Goal: Information Seeking & Learning: Learn about a topic

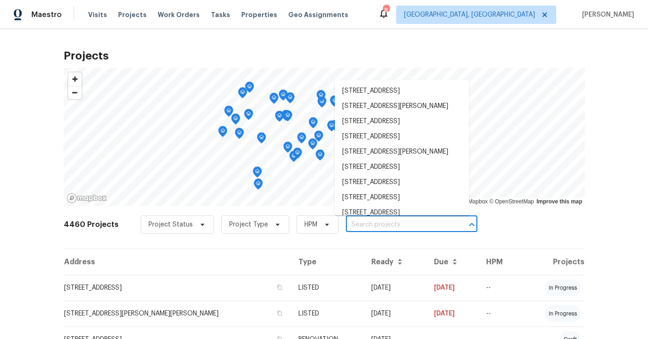
click at [397, 226] on input "text" at bounding box center [399, 225] width 106 height 14
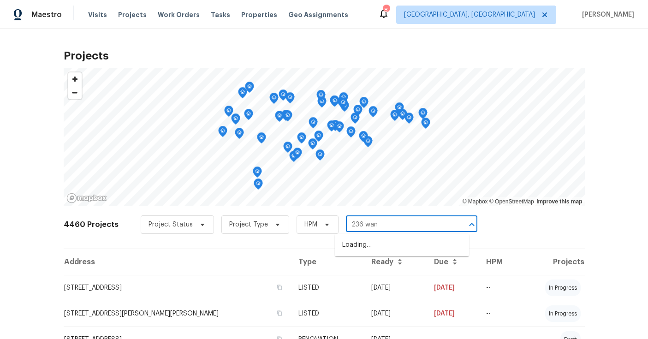
type input "236 wand"
click at [399, 243] on li "236 Wandering Ln, Mocksville, NC 27028" at bounding box center [402, 244] width 134 height 15
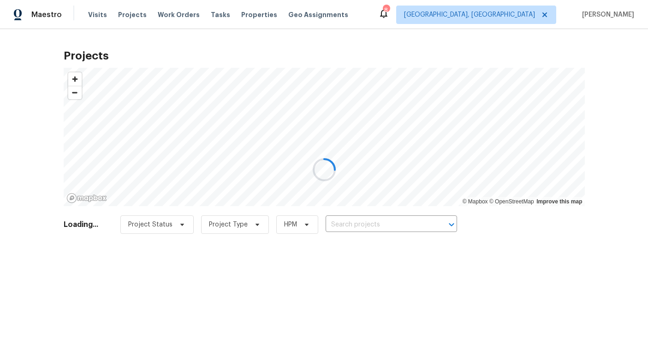
type input "236 Wandering Ln, Mocksville, NC 27028"
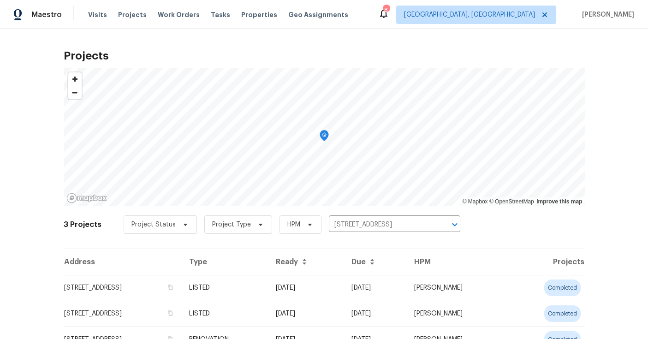
click at [169, 289] on td "236 Wandering Ln, Mocksville, NC 27028" at bounding box center [123, 288] width 118 height 26
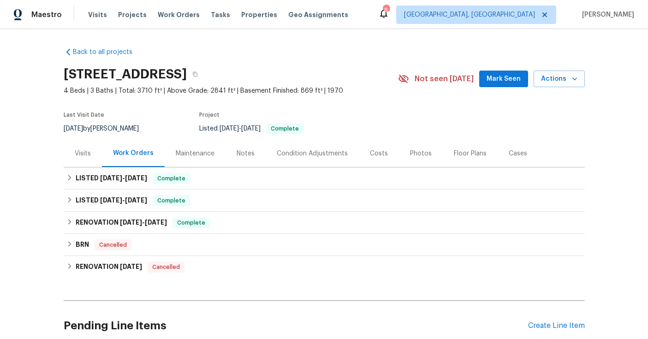
click at [376, 155] on div "Costs" at bounding box center [379, 153] width 18 height 9
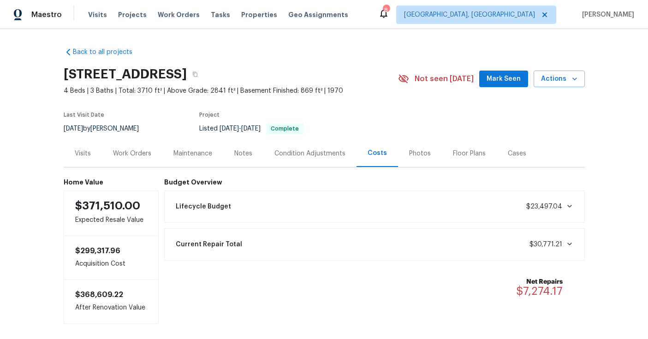
click at [131, 159] on div "Work Orders" at bounding box center [132, 153] width 60 height 27
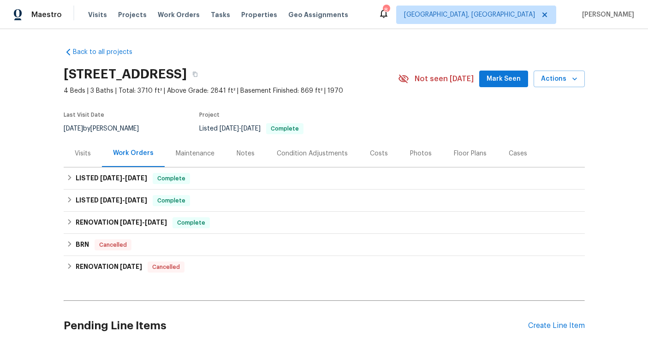
click at [238, 160] on div "Notes" at bounding box center [245, 153] width 40 height 27
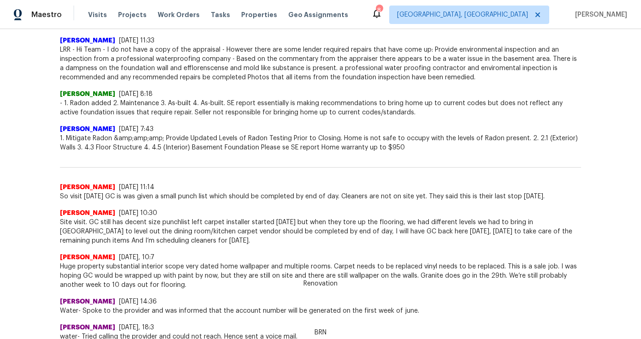
scroll to position [363, 0]
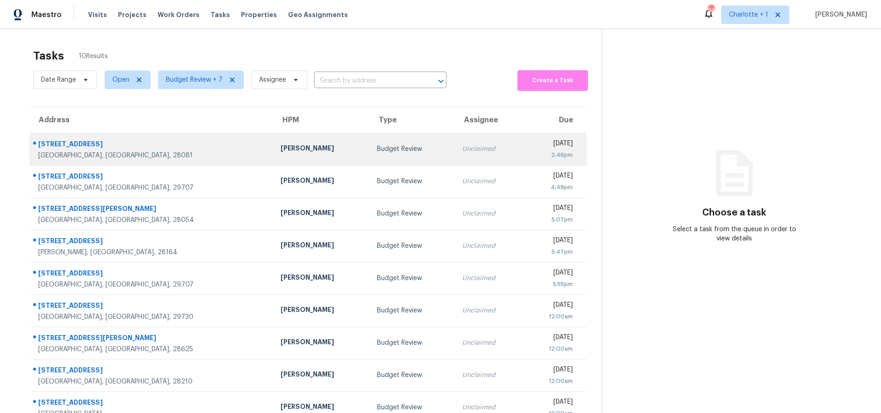
click at [273, 158] on td "Chip Hunter" at bounding box center [321, 149] width 97 height 32
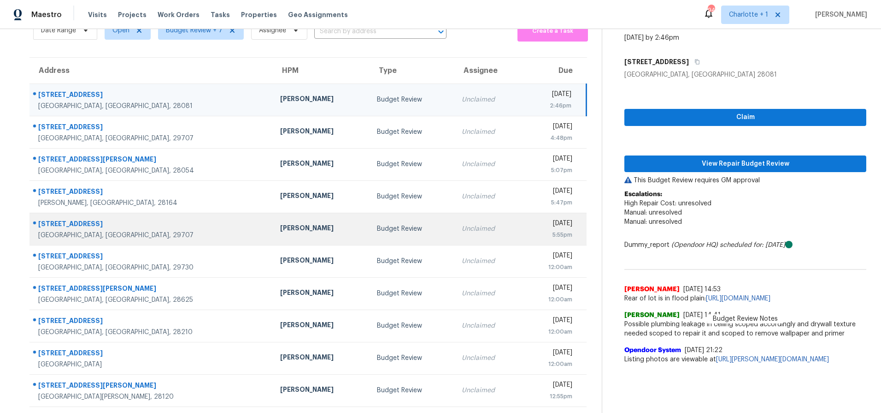
scroll to position [57, 0]
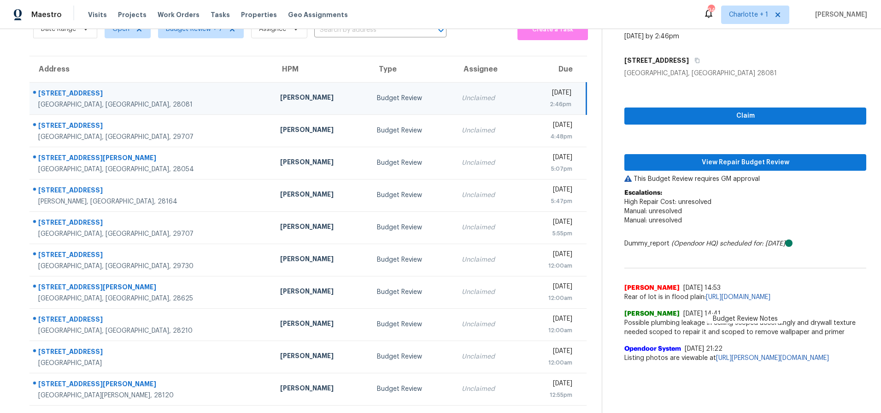
click at [668, 164] on div "Claim View Repair Budget Review This Budget Review requires GM approval Escalat…" at bounding box center [746, 222] width 242 height 289
click at [669, 161] on button "View Repair Budget Review" at bounding box center [746, 162] width 242 height 17
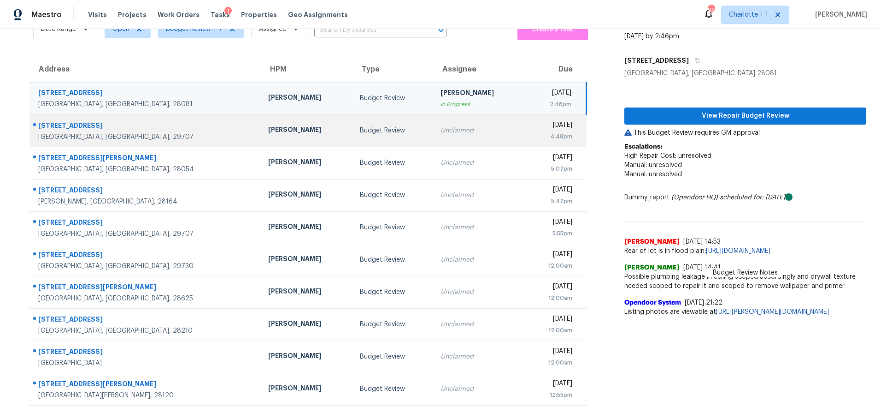
scroll to position [0, 0]
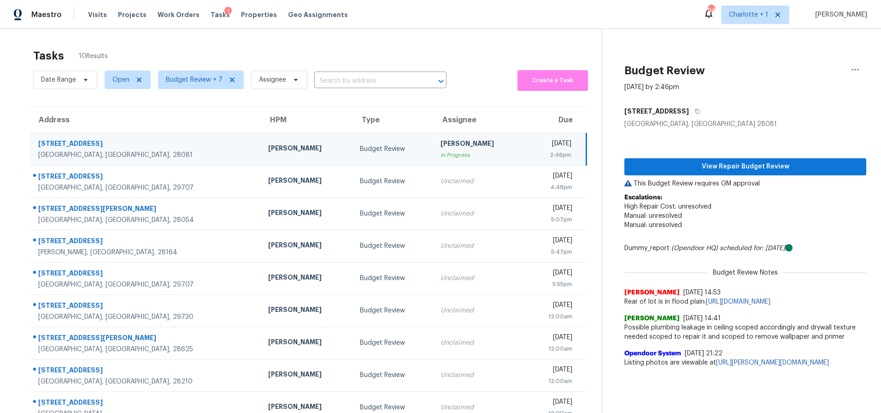
drag, startPoint x: 359, startPoint y: 39, endPoint x: 307, endPoint y: 1, distance: 63.7
click at [359, 39] on div "Tasks 10 Results Date Range Open Budget Review + 7 Assignee ​ Create a Task Add…" at bounding box center [440, 246] width 881 height 434
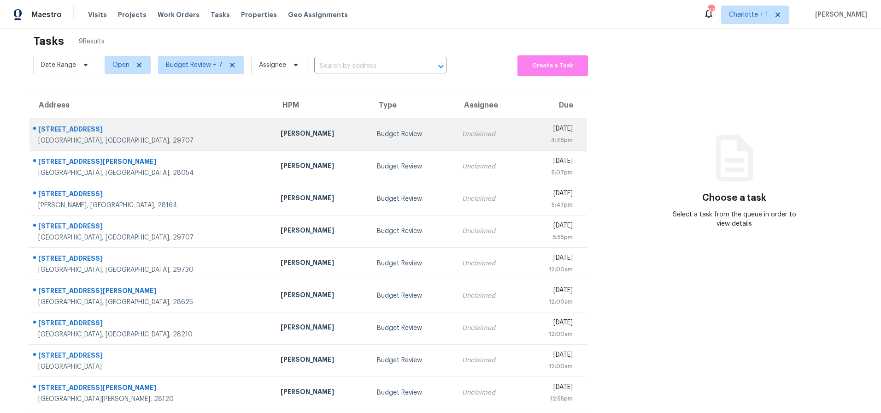
scroll to position [14, 0]
click at [377, 132] on div "Budget Review" at bounding box center [412, 134] width 70 height 9
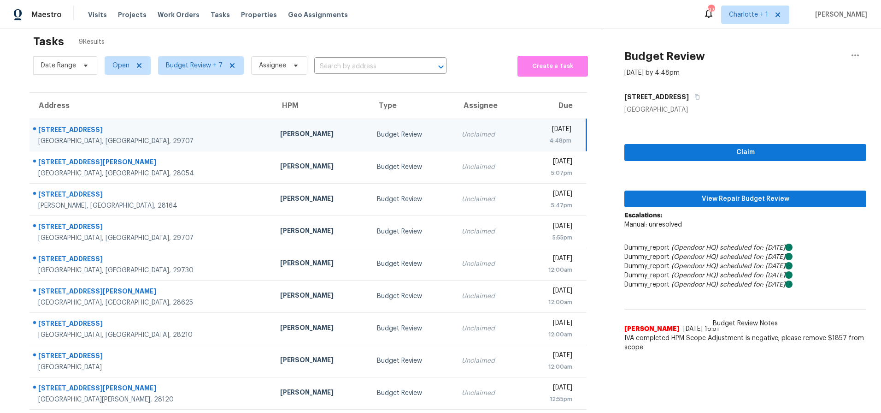
click at [212, 40] on div "Tasks 9 Results" at bounding box center [317, 42] width 569 height 24
click at [377, 138] on div "Budget Review" at bounding box center [412, 134] width 70 height 9
click at [675, 193] on span "View Repair Budget Review" at bounding box center [745, 199] width 227 height 12
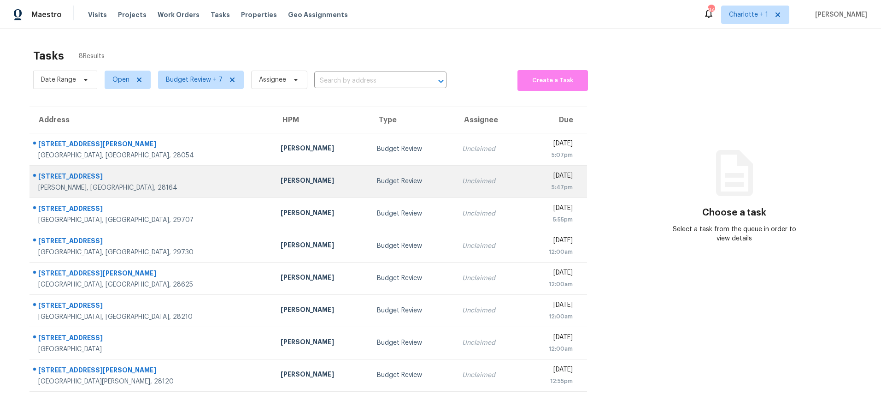
click at [126, 168] on td "[STREET_ADDRESS][PERSON_NAME]" at bounding box center [152, 181] width 244 height 32
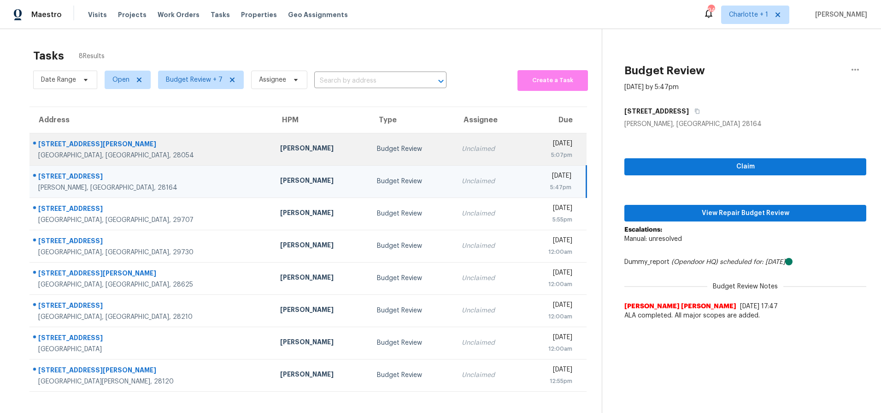
click at [129, 152] on div "[GEOGRAPHIC_DATA], [GEOGRAPHIC_DATA], 28054" at bounding box center [151, 155] width 227 height 9
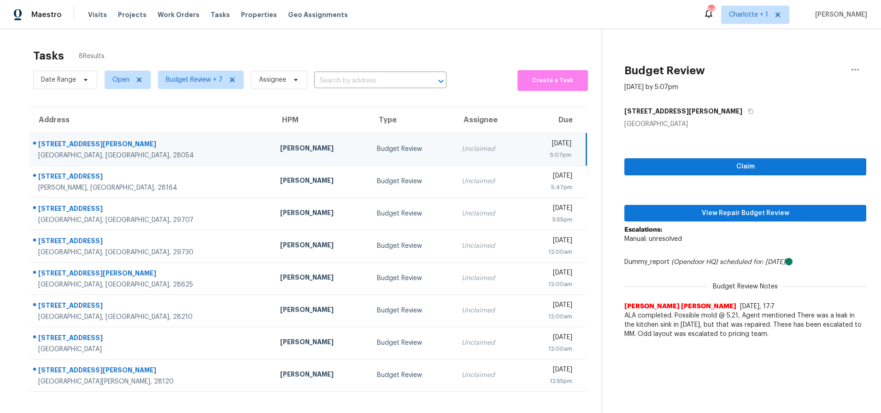
click at [146, 144] on div "[STREET_ADDRESS][PERSON_NAME]" at bounding box center [151, 145] width 227 height 12
click at [669, 208] on span "View Repair Budget Review" at bounding box center [745, 213] width 227 height 12
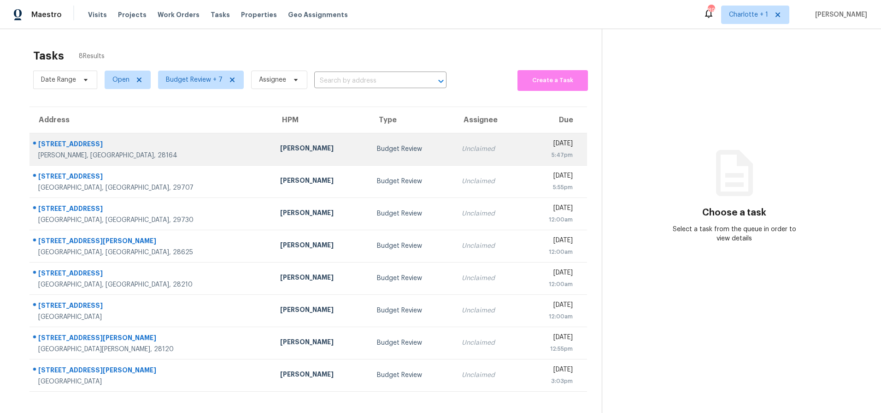
click at [370, 154] on td "Budget Review" at bounding box center [412, 149] width 85 height 32
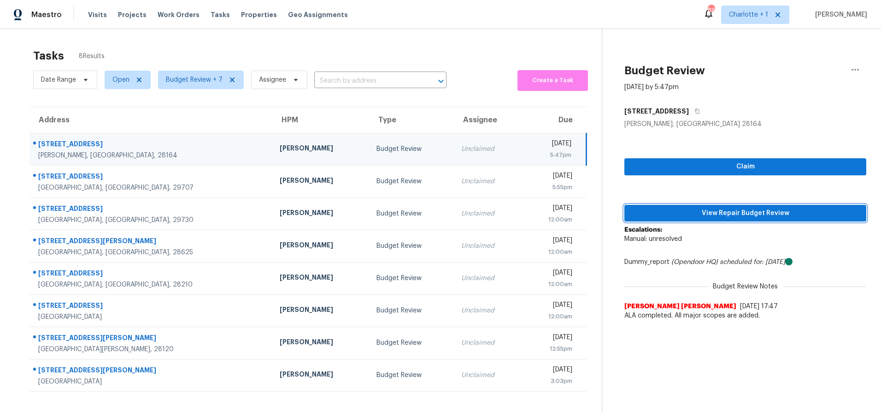
click at [772, 215] on span "View Repair Budget Review" at bounding box center [745, 213] width 227 height 12
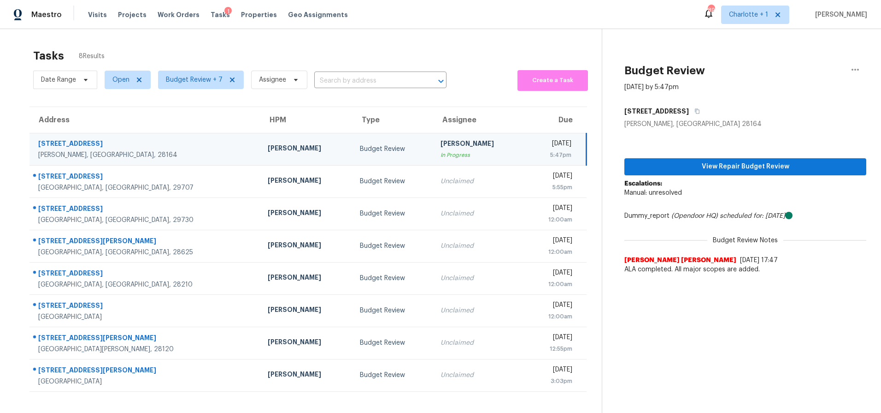
click at [238, 41] on div "Tasks 8 Results Date Range Open Budget Review + 7 Assignee ​ Create a Task Addr…" at bounding box center [440, 235] width 881 height 413
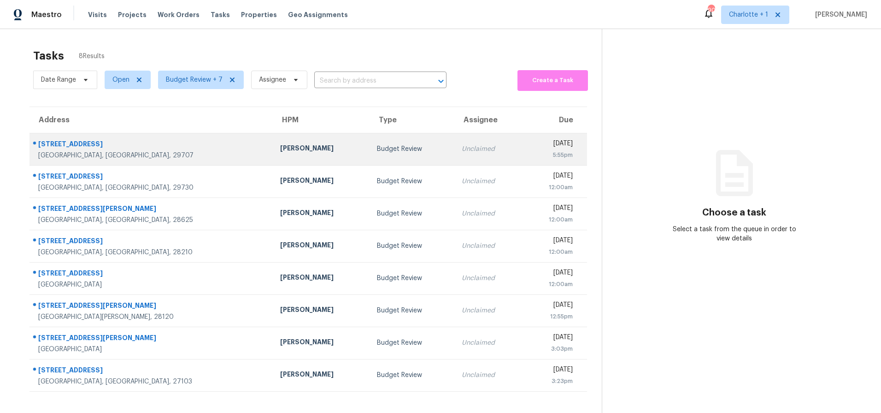
click at [128, 154] on div "[GEOGRAPHIC_DATA], [GEOGRAPHIC_DATA], 29707" at bounding box center [151, 155] width 227 height 9
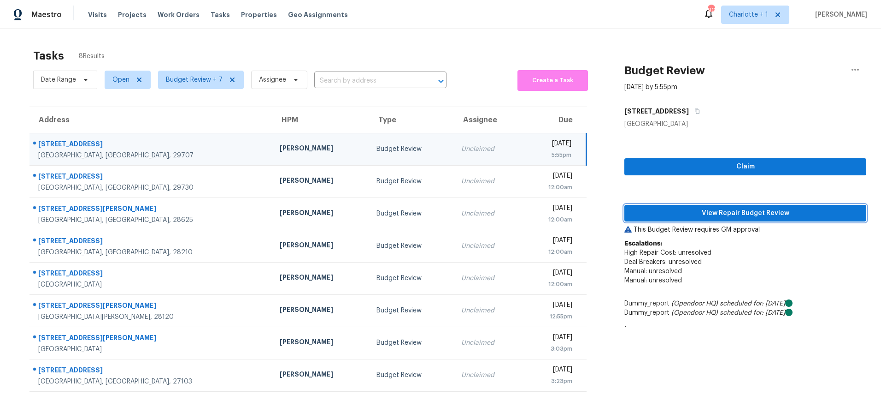
click at [719, 212] on span "View Repair Budget Review" at bounding box center [745, 213] width 227 height 12
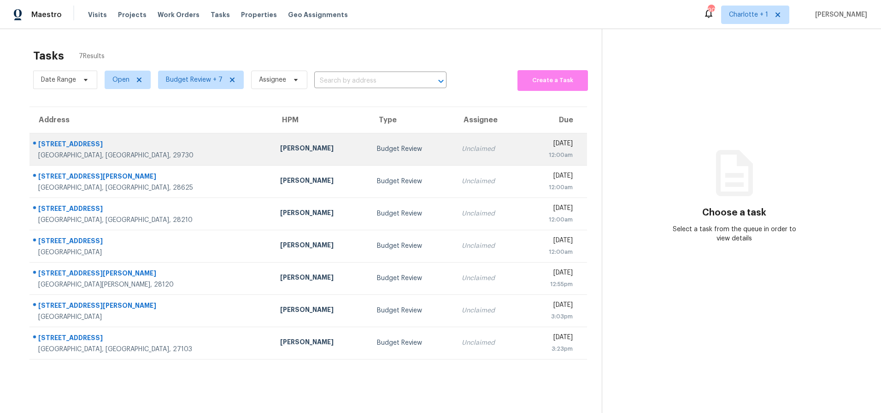
click at [178, 148] on td "805 Brunswick Dr Rock Hill, SC, 29730" at bounding box center [151, 149] width 243 height 32
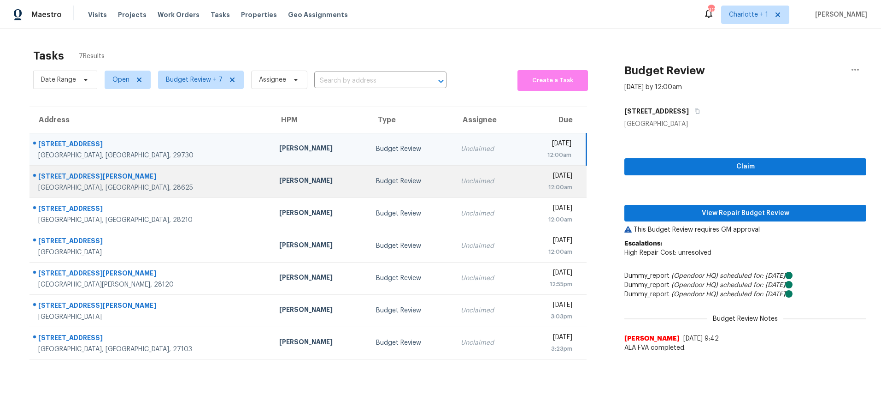
click at [158, 182] on div "450 Jane Sowers Rd" at bounding box center [151, 177] width 226 height 12
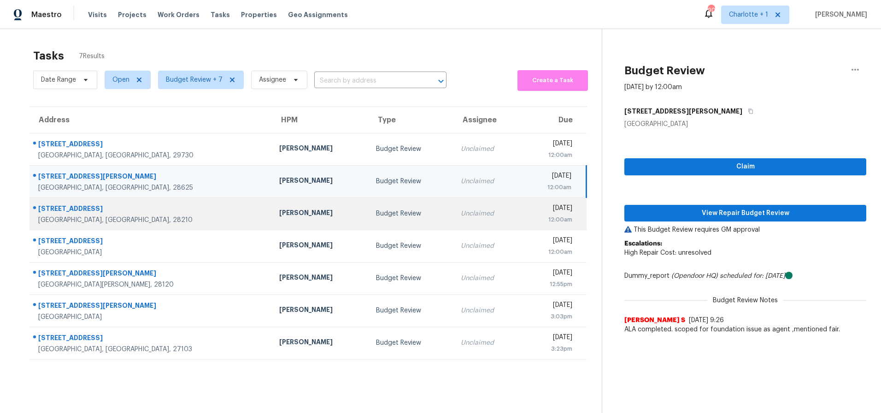
click at [154, 212] on div "2415 Hopecrest Dr" at bounding box center [151, 210] width 226 height 12
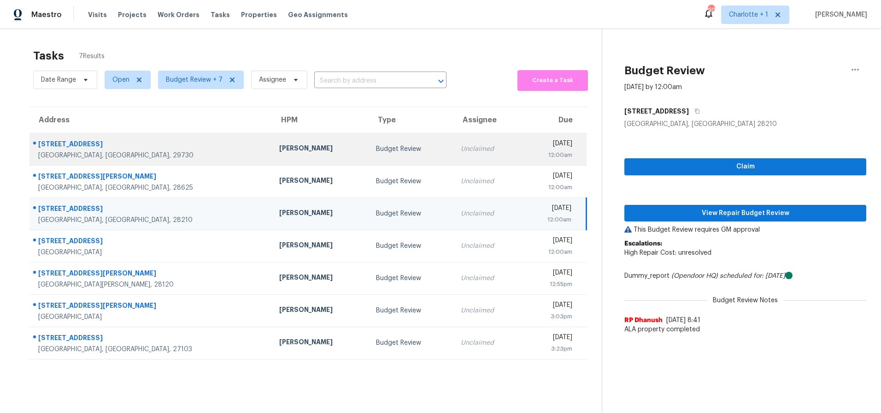
click at [154, 151] on div "Rock Hill, SC, 29730" at bounding box center [151, 155] width 226 height 9
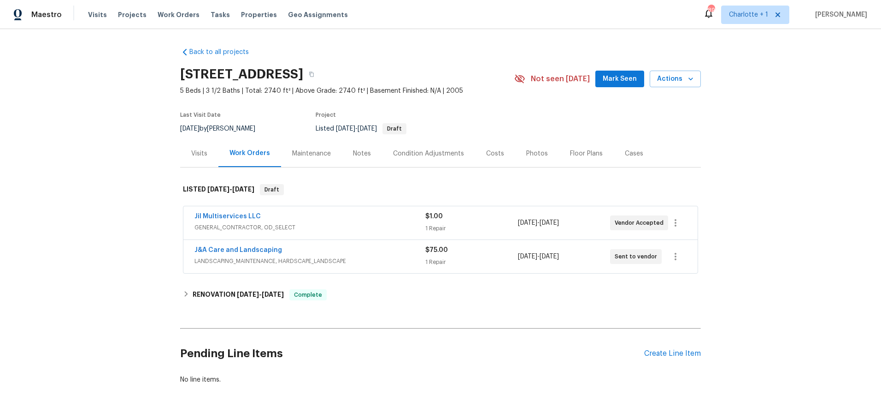
click at [486, 156] on div "Costs" at bounding box center [495, 153] width 18 height 9
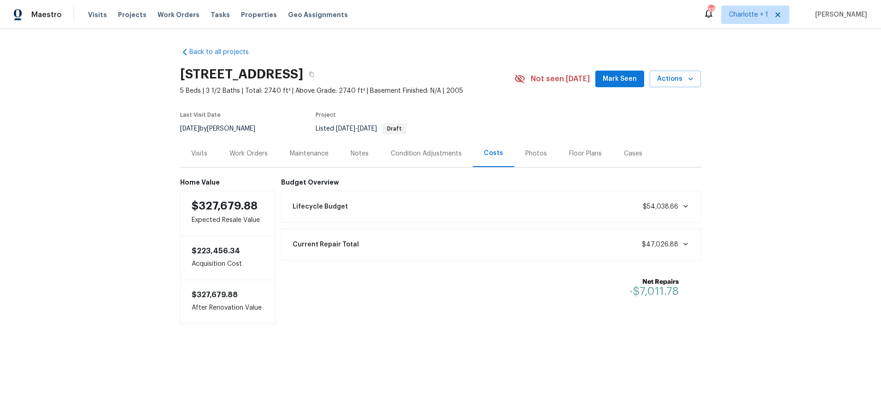
click at [233, 153] on div "Work Orders" at bounding box center [249, 153] width 38 height 9
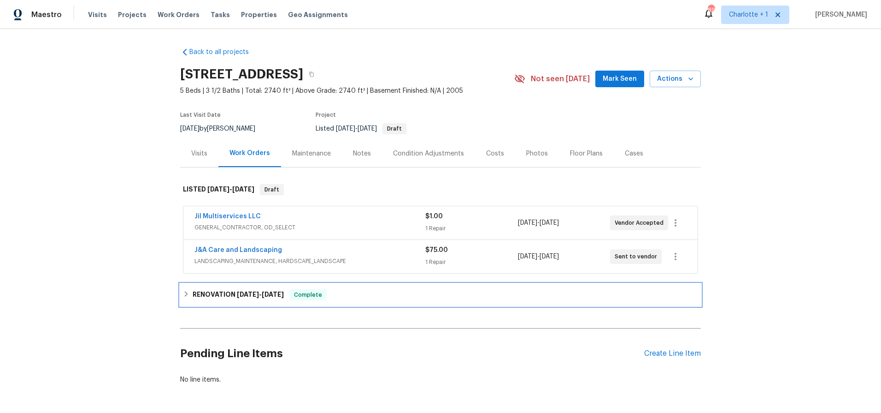
click at [225, 291] on h6 "RENOVATION [DATE] - [DATE]" at bounding box center [238, 294] width 91 height 11
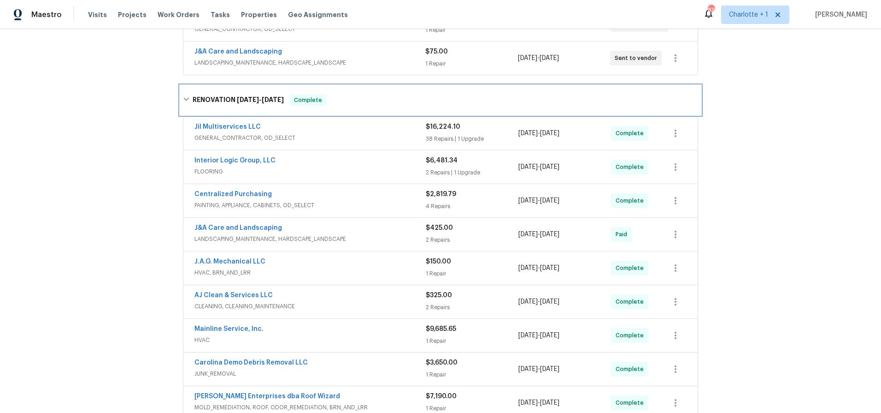
scroll to position [208, 0]
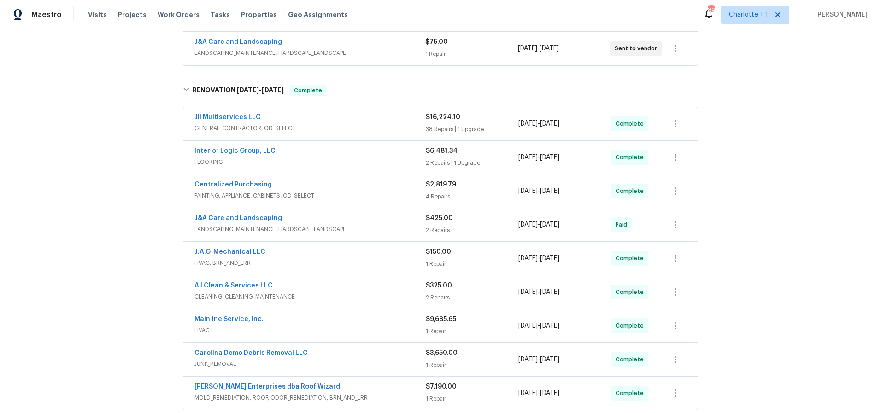
click at [350, 293] on span "CLEANING, CLEANING_MAINTENANCE" at bounding box center [310, 296] width 231 height 9
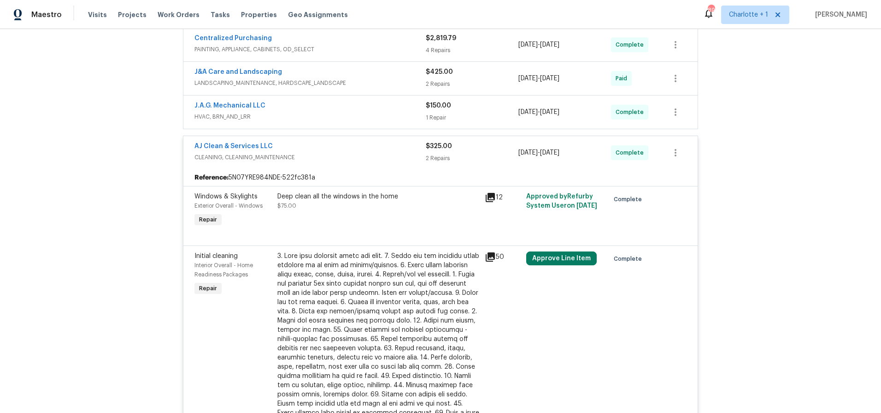
scroll to position [356, 0]
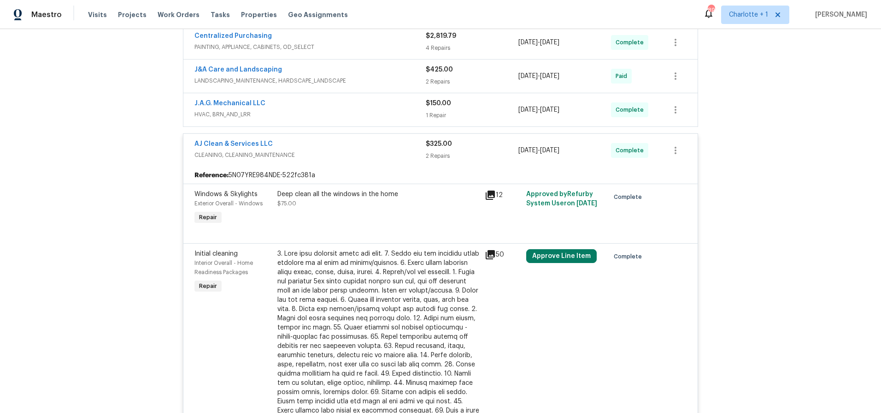
click at [384, 302] on div at bounding box center [378, 346] width 202 height 194
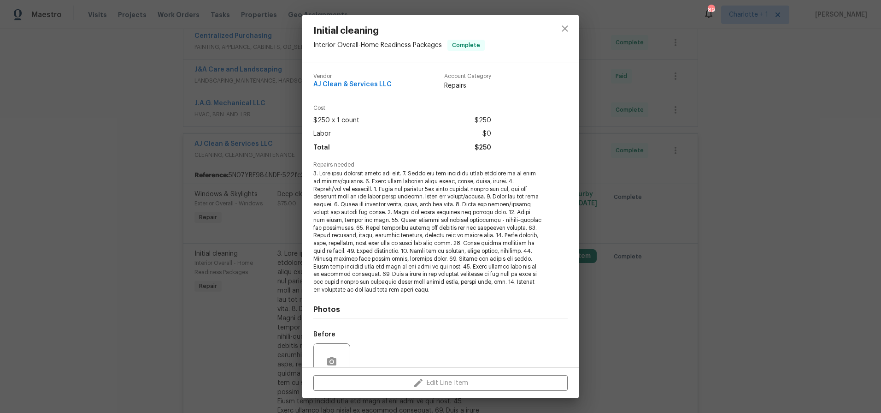
scroll to position [82, 0]
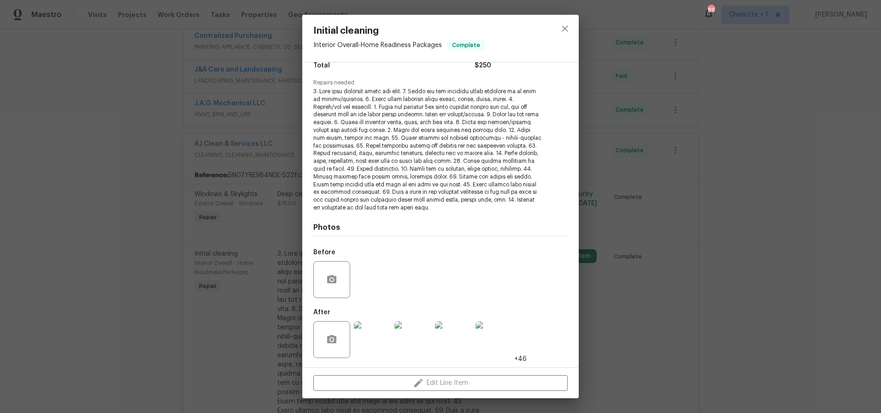
click at [372, 343] on img at bounding box center [372, 339] width 37 height 37
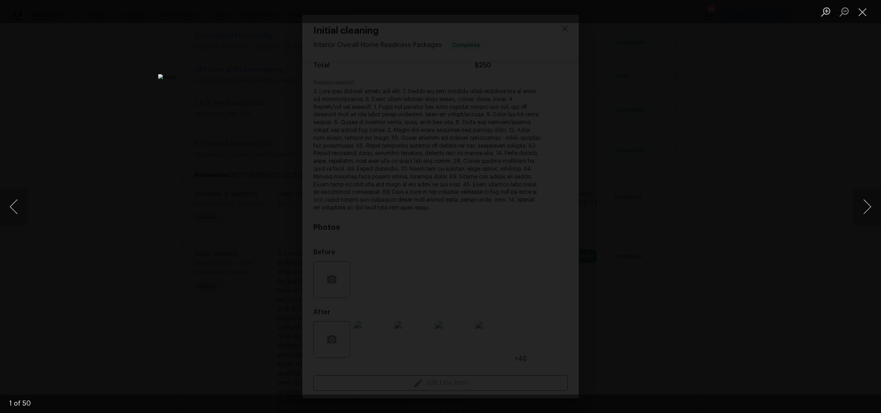
click at [557, 164] on img "Lightbox" at bounding box center [440, 206] width 565 height 265
click at [866, 209] on button "Next image" at bounding box center [868, 206] width 28 height 37
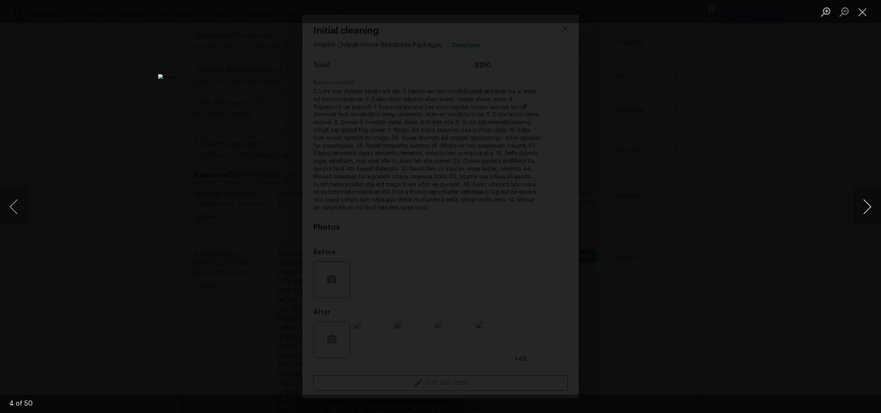
click at [866, 209] on button "Next image" at bounding box center [868, 206] width 28 height 37
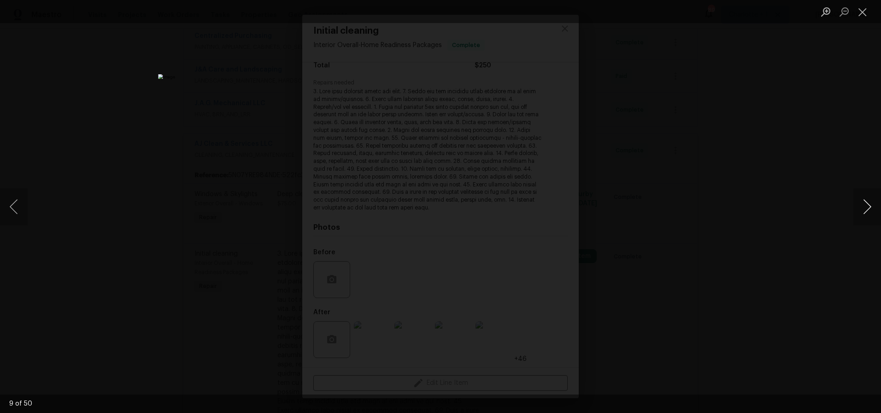
click at [866, 209] on button "Next image" at bounding box center [868, 206] width 28 height 37
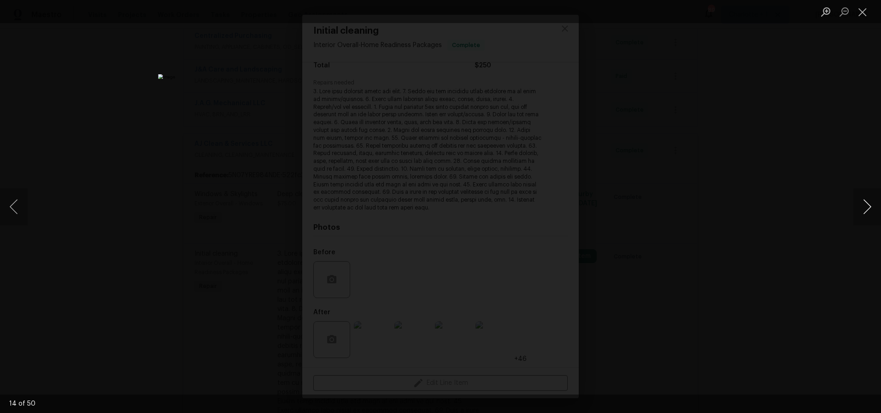
click at [866, 209] on button "Next image" at bounding box center [868, 206] width 28 height 37
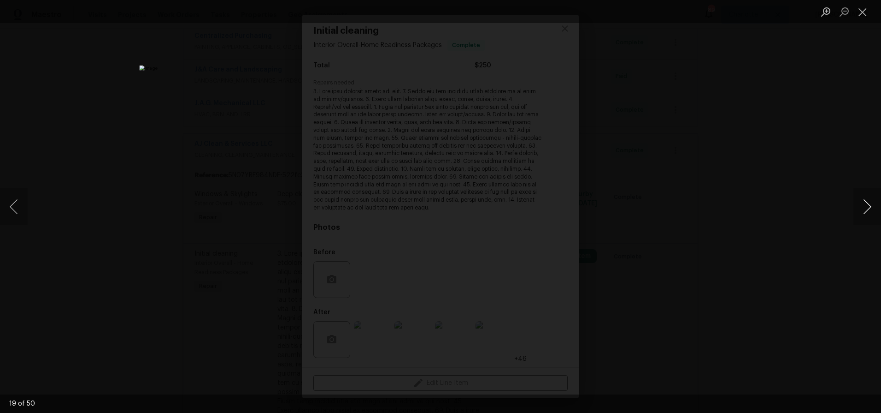
click at [866, 209] on button "Next image" at bounding box center [868, 206] width 28 height 37
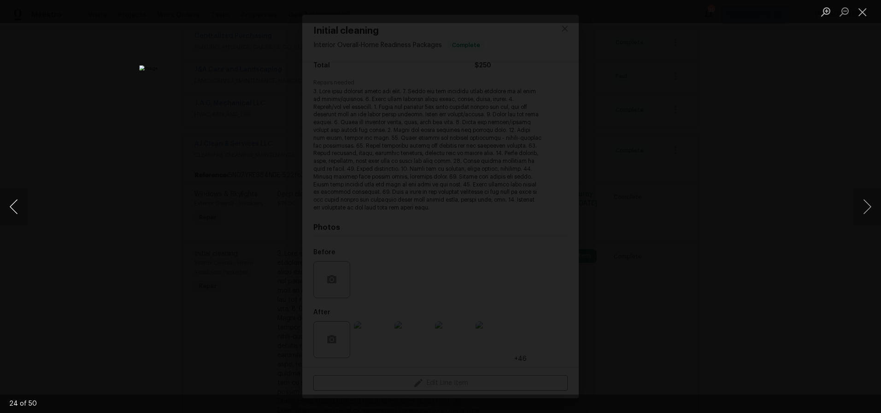
click at [15, 214] on button "Previous image" at bounding box center [14, 206] width 28 height 37
click at [869, 206] on button "Next image" at bounding box center [868, 206] width 28 height 37
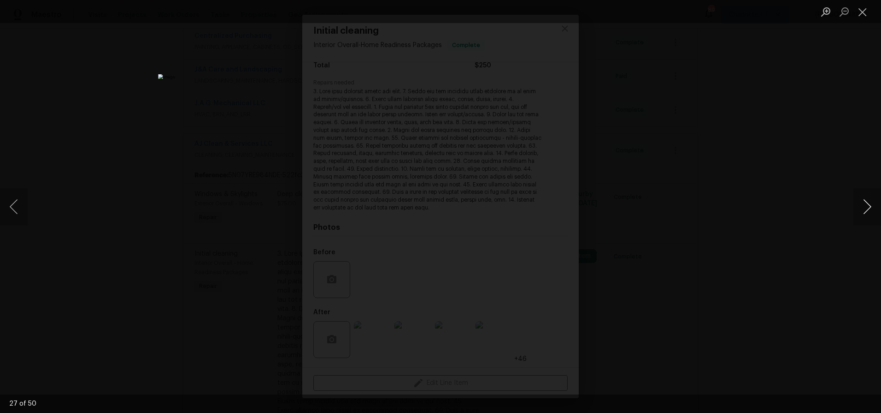
click at [869, 206] on button "Next image" at bounding box center [868, 206] width 28 height 37
click at [868, 207] on button "Next image" at bounding box center [868, 206] width 28 height 37
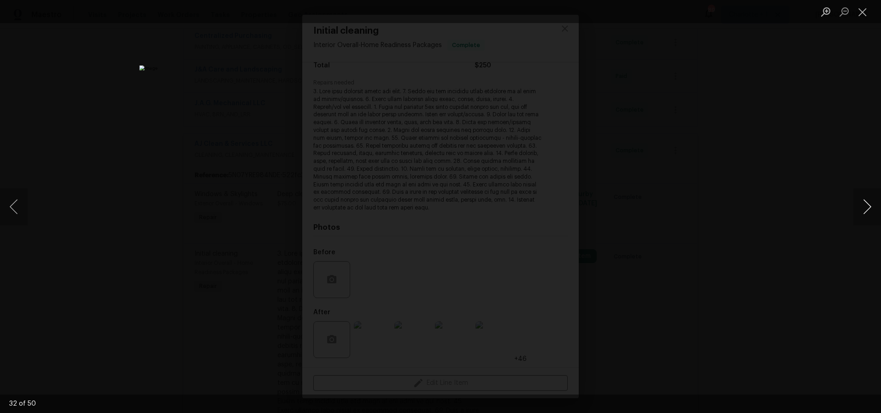
click at [868, 207] on button "Next image" at bounding box center [868, 206] width 28 height 37
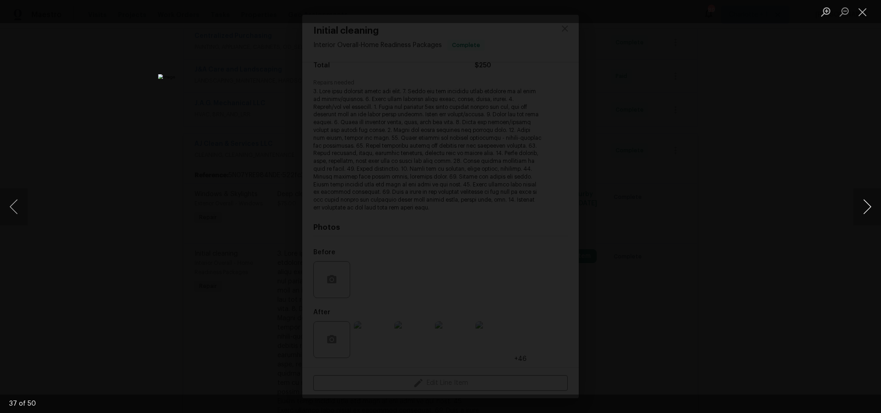
click at [868, 207] on button "Next image" at bounding box center [868, 206] width 28 height 37
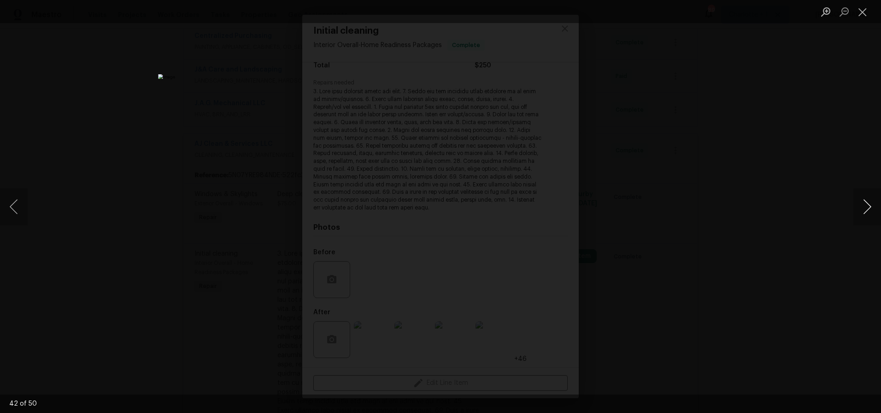
click at [868, 207] on button "Next image" at bounding box center [868, 206] width 28 height 37
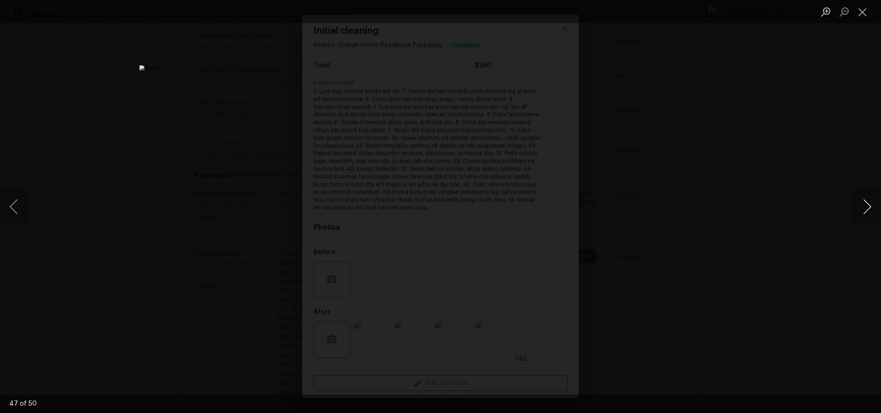
click at [868, 207] on button "Next image" at bounding box center [868, 206] width 28 height 37
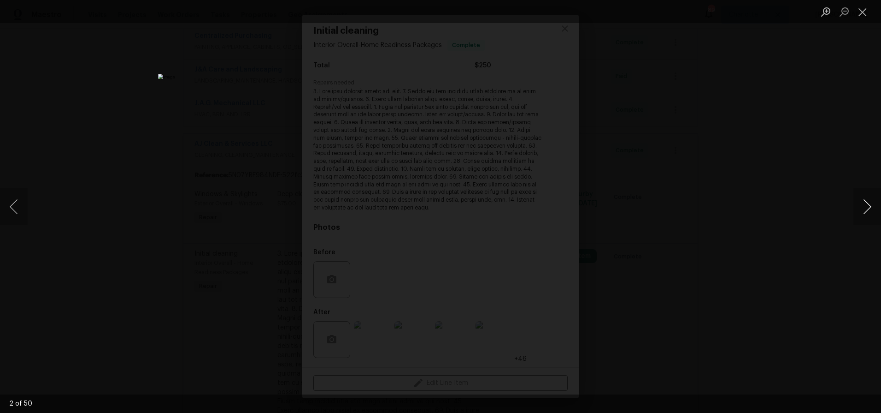
click at [868, 207] on button "Next image" at bounding box center [868, 206] width 28 height 37
drag, startPoint x: 851, startPoint y: 144, endPoint x: 762, endPoint y: 138, distance: 89.2
click at [850, 144] on div "Lightbox" at bounding box center [440, 206] width 881 height 413
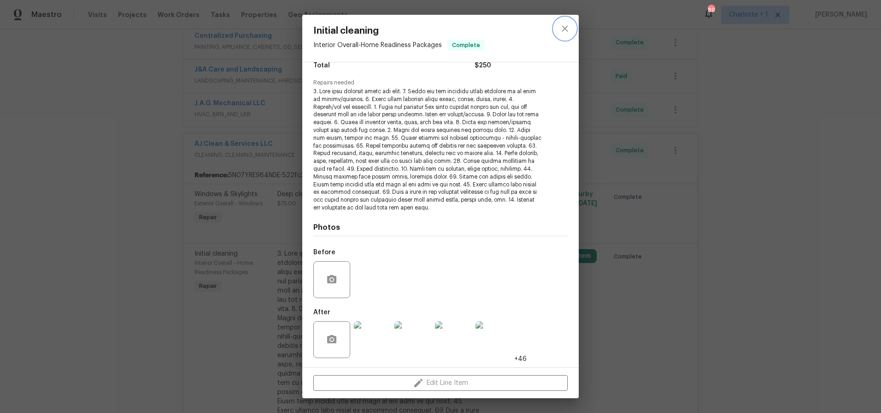
click at [569, 33] on icon "close" at bounding box center [565, 28] width 11 height 11
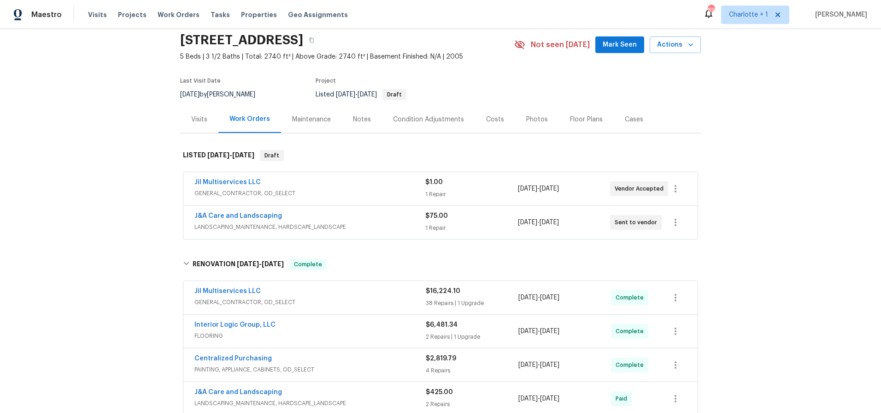
scroll to position [14, 0]
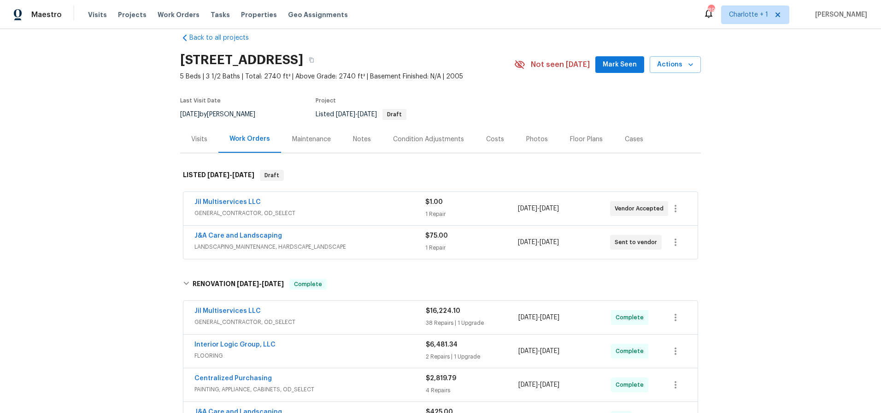
click at [538, 130] on div "Photos" at bounding box center [537, 138] width 44 height 27
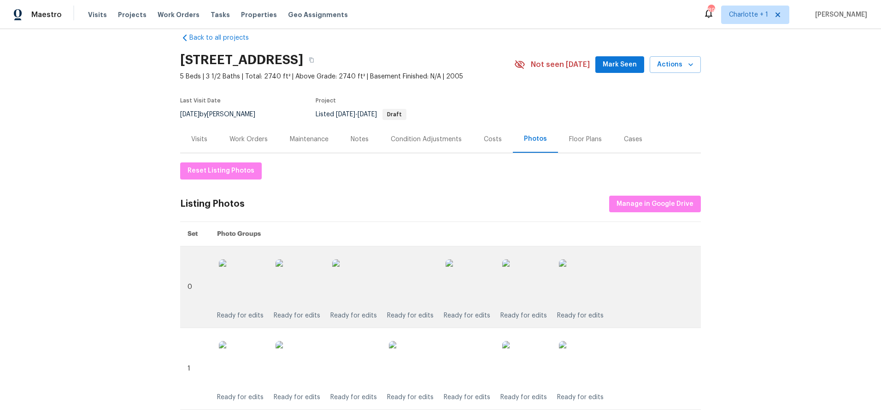
click at [421, 284] on img at bounding box center [412, 282] width 46 height 46
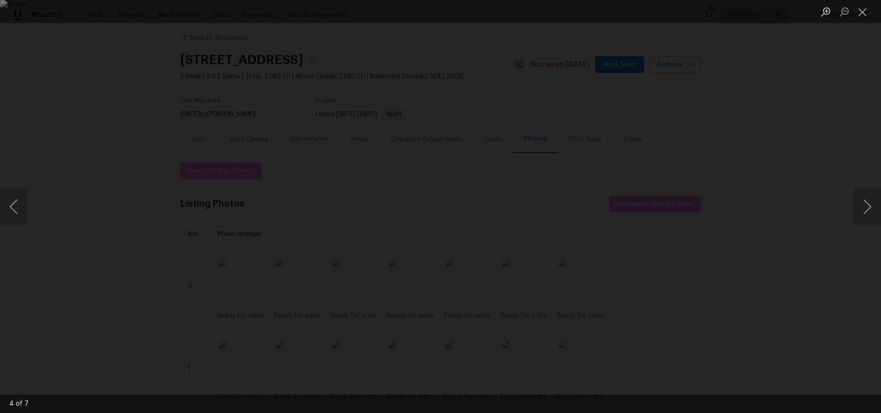
click at [745, 145] on div "Lightbox" at bounding box center [440, 206] width 881 height 413
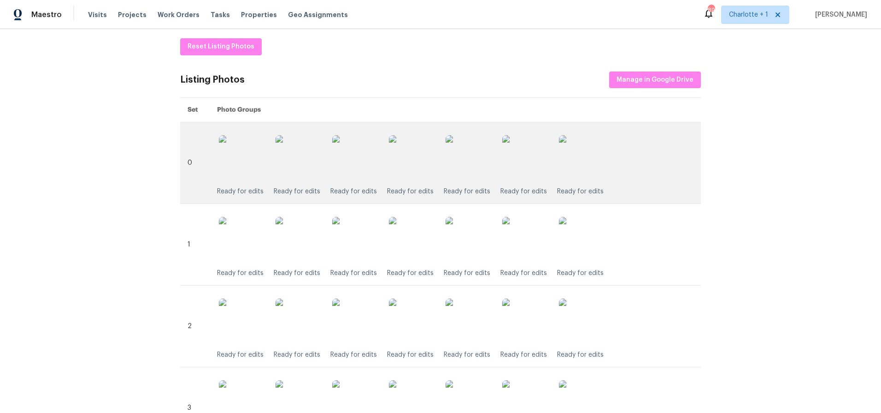
scroll to position [151, 0]
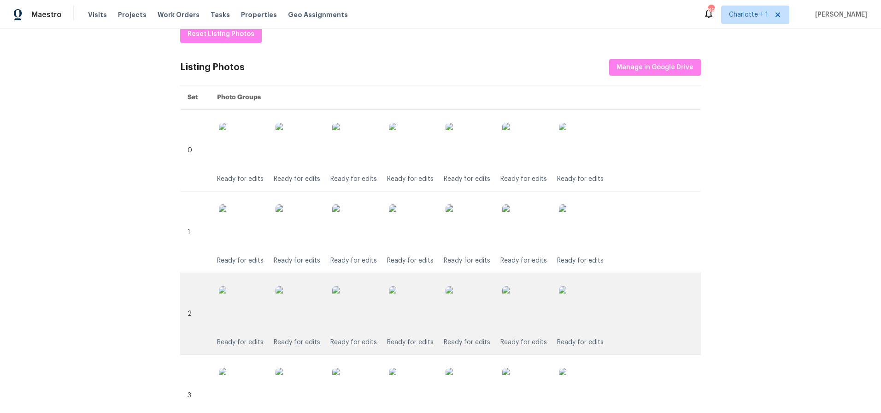
click at [459, 287] on img at bounding box center [469, 309] width 46 height 46
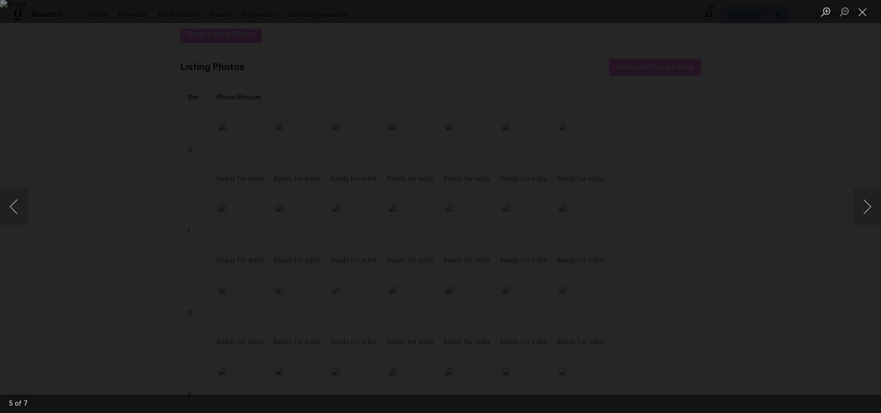
click at [704, 134] on div "Lightbox" at bounding box center [440, 206] width 881 height 413
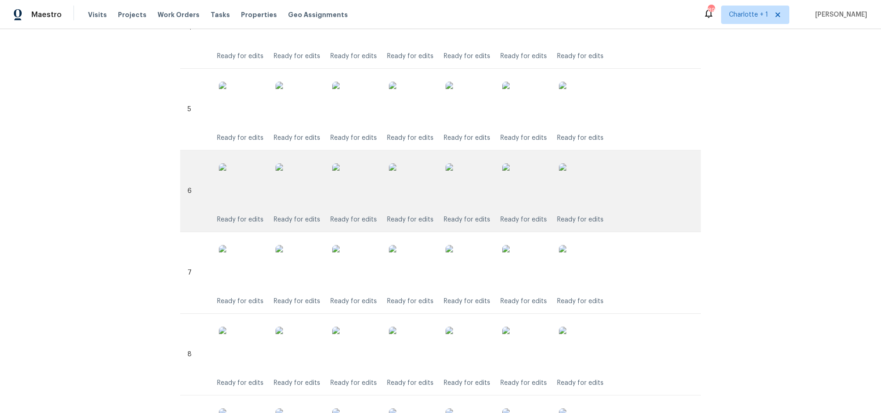
scroll to position [606, 0]
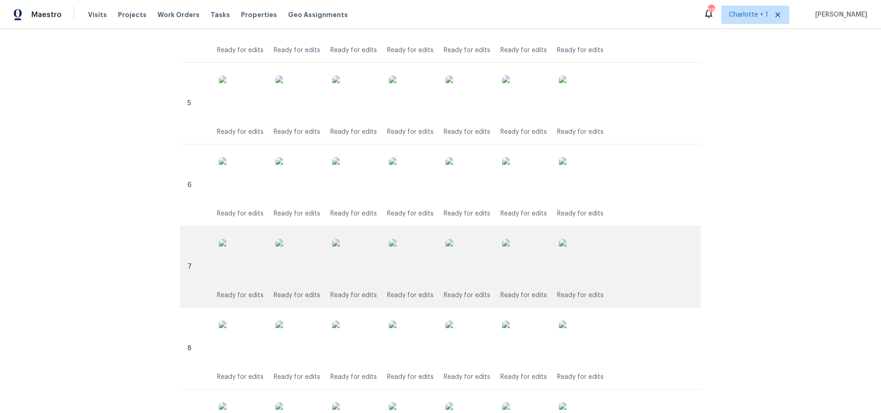
click at [348, 260] on img at bounding box center [355, 262] width 46 height 46
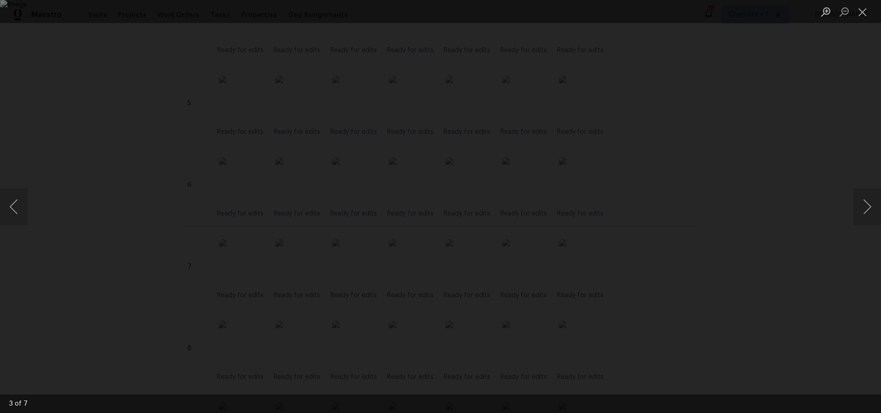
drag, startPoint x: 790, startPoint y: 144, endPoint x: 767, endPoint y: 152, distance: 24.6
click at [790, 144] on div "Lightbox" at bounding box center [440, 206] width 881 height 413
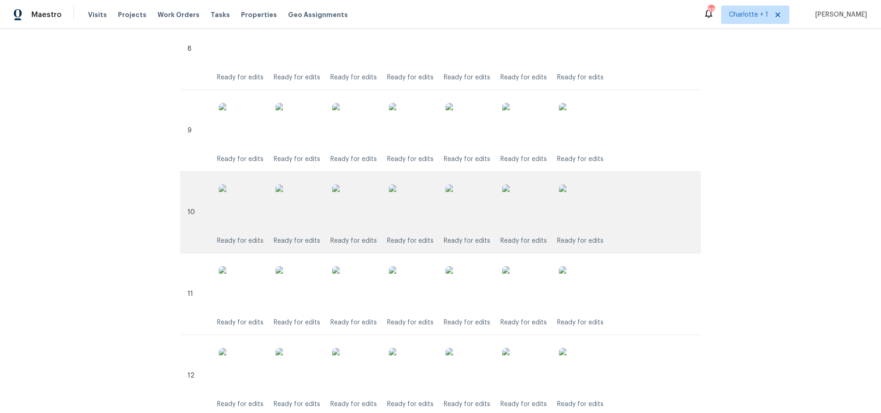
scroll to position [925, 0]
